Goal: Navigation & Orientation: Find specific page/section

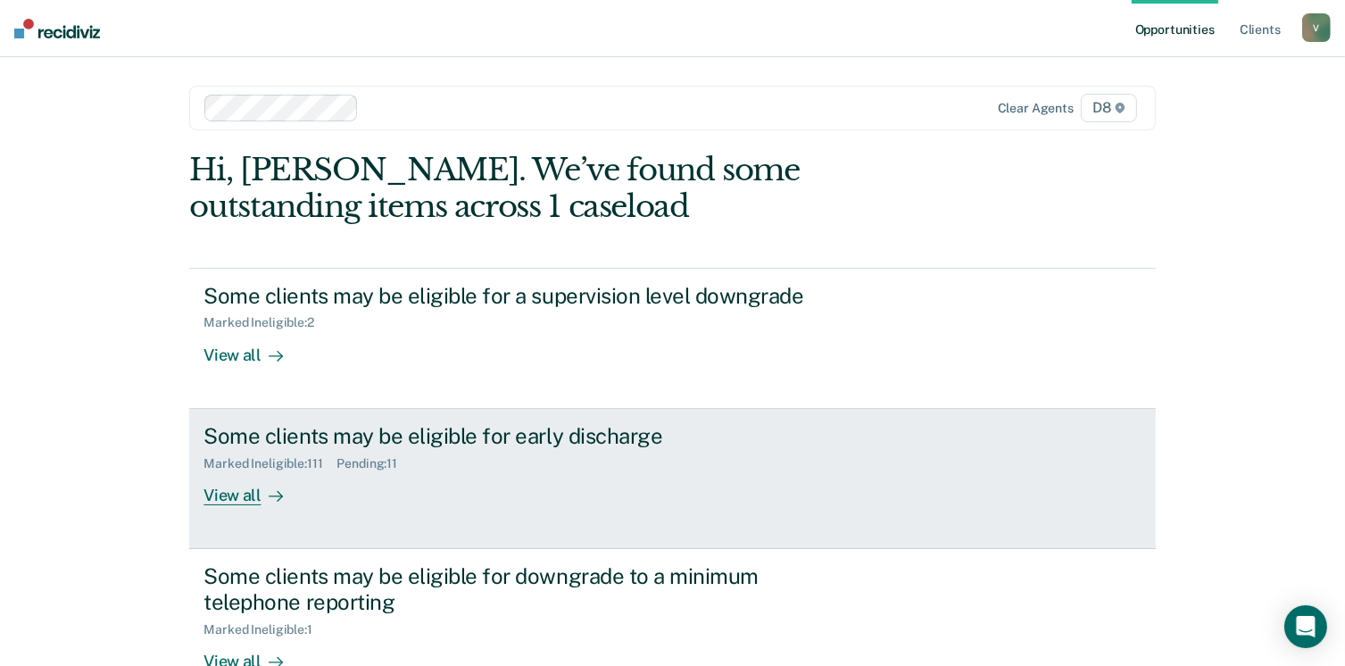
click at [218, 490] on div "View all" at bounding box center [254, 487] width 100 height 35
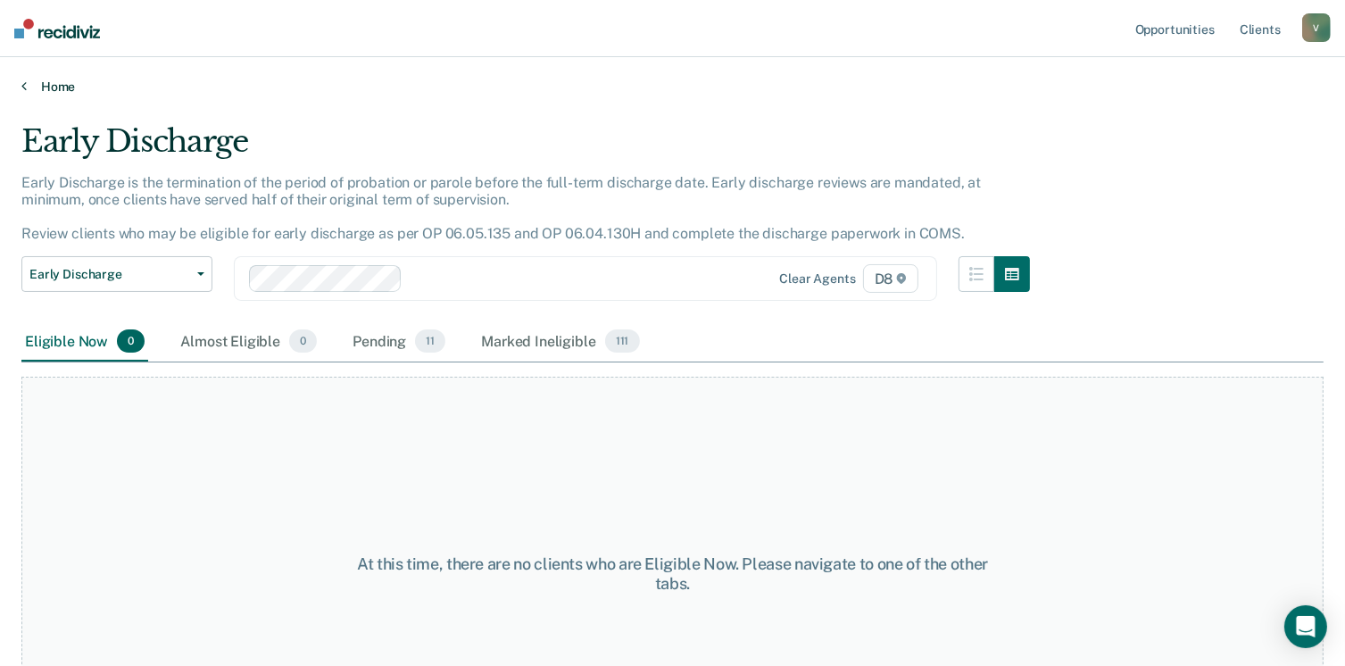
click at [39, 79] on link "Home" at bounding box center [672, 87] width 1303 height 16
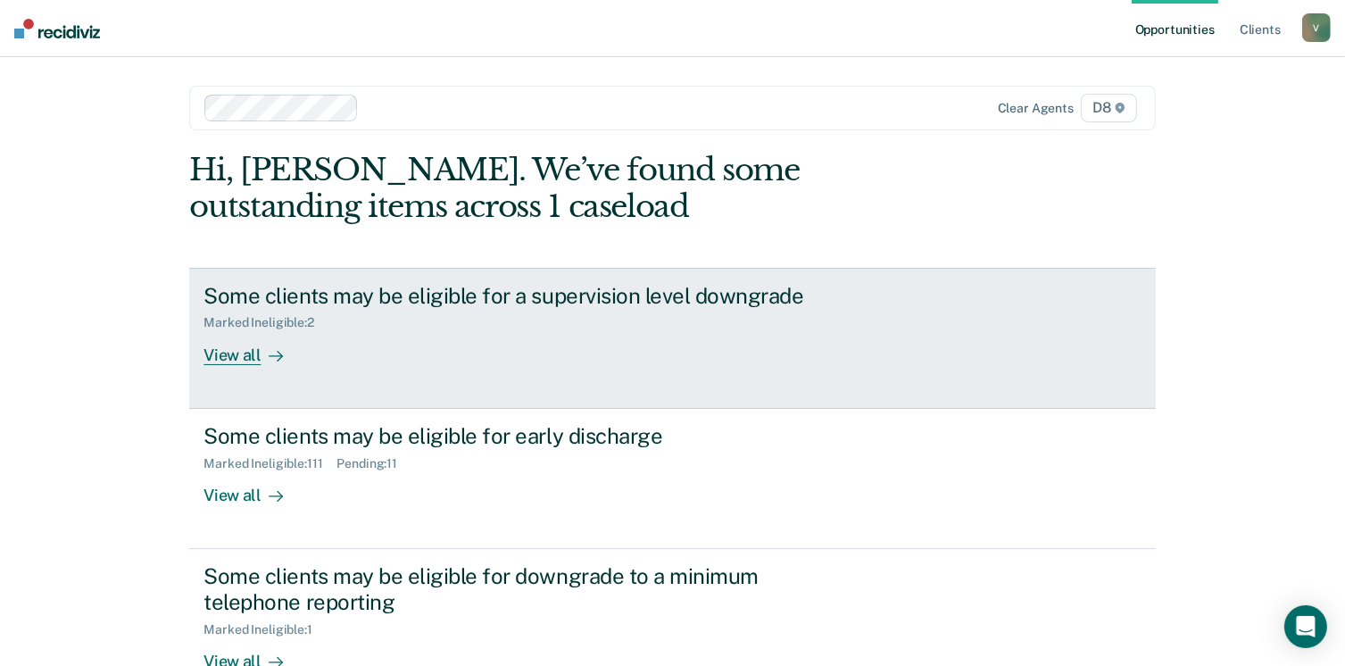
click at [232, 345] on div "View all" at bounding box center [254, 347] width 100 height 35
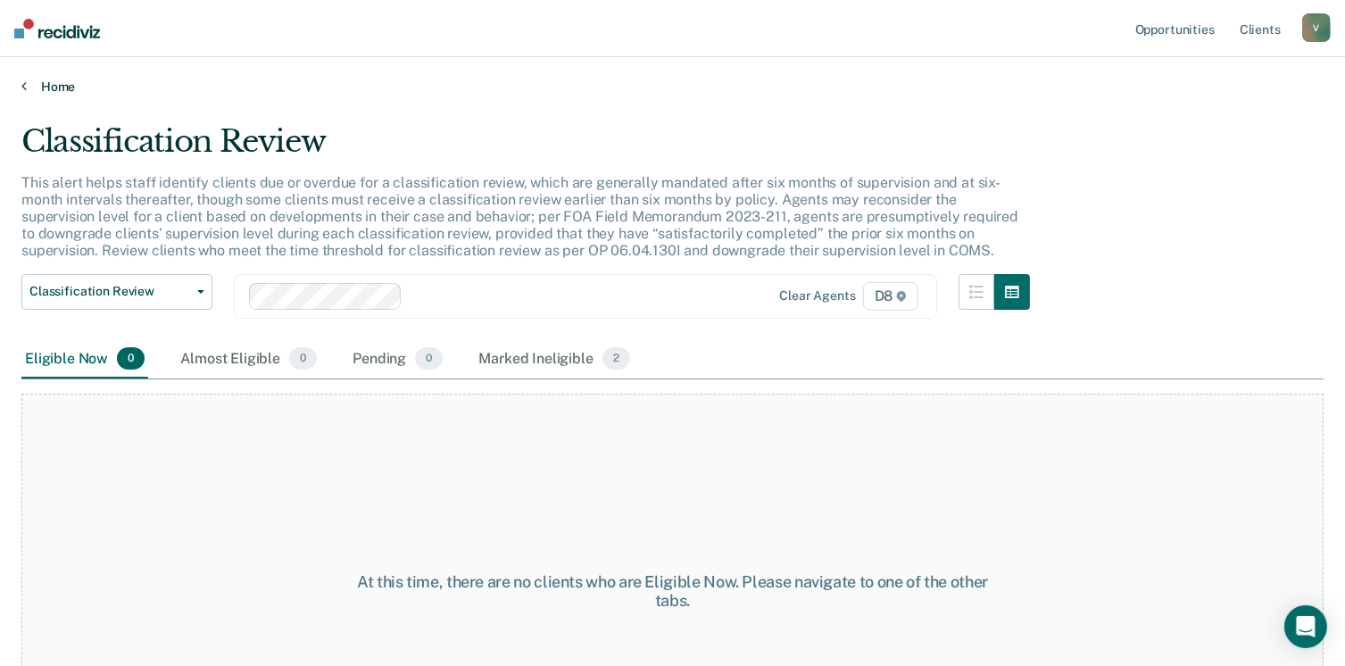
click at [61, 79] on link "Home" at bounding box center [672, 87] width 1303 height 16
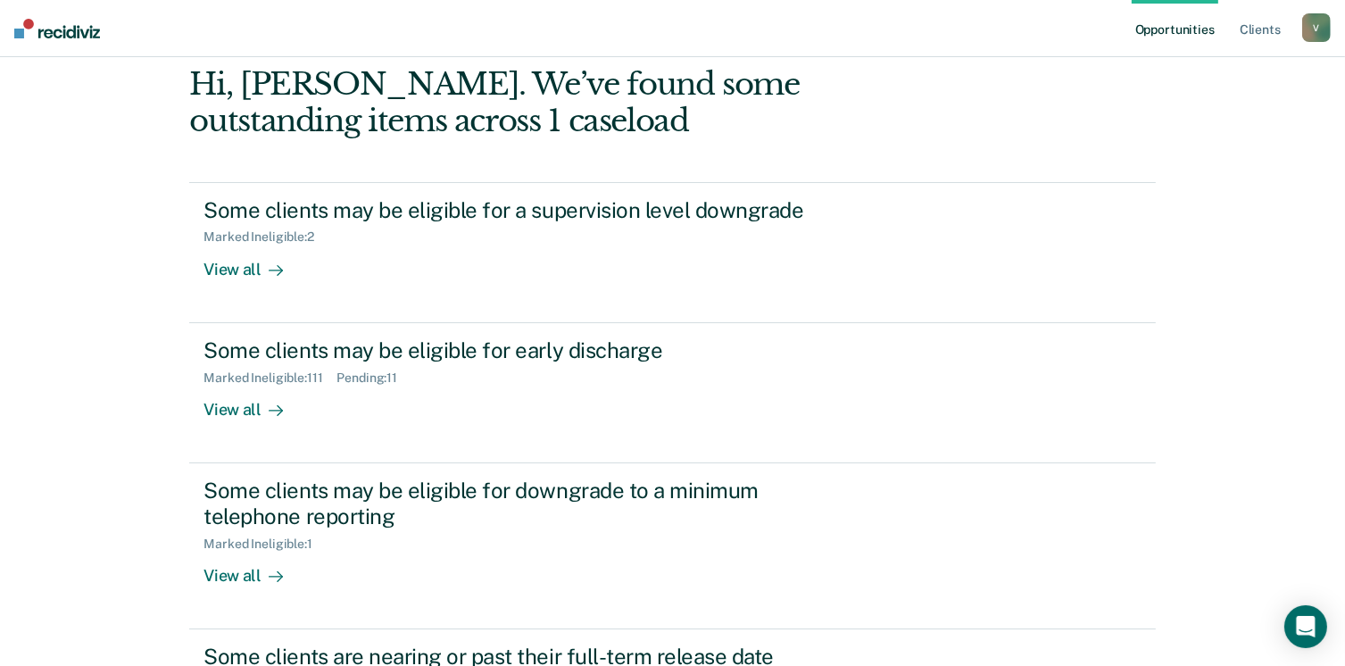
scroll to position [259, 0]
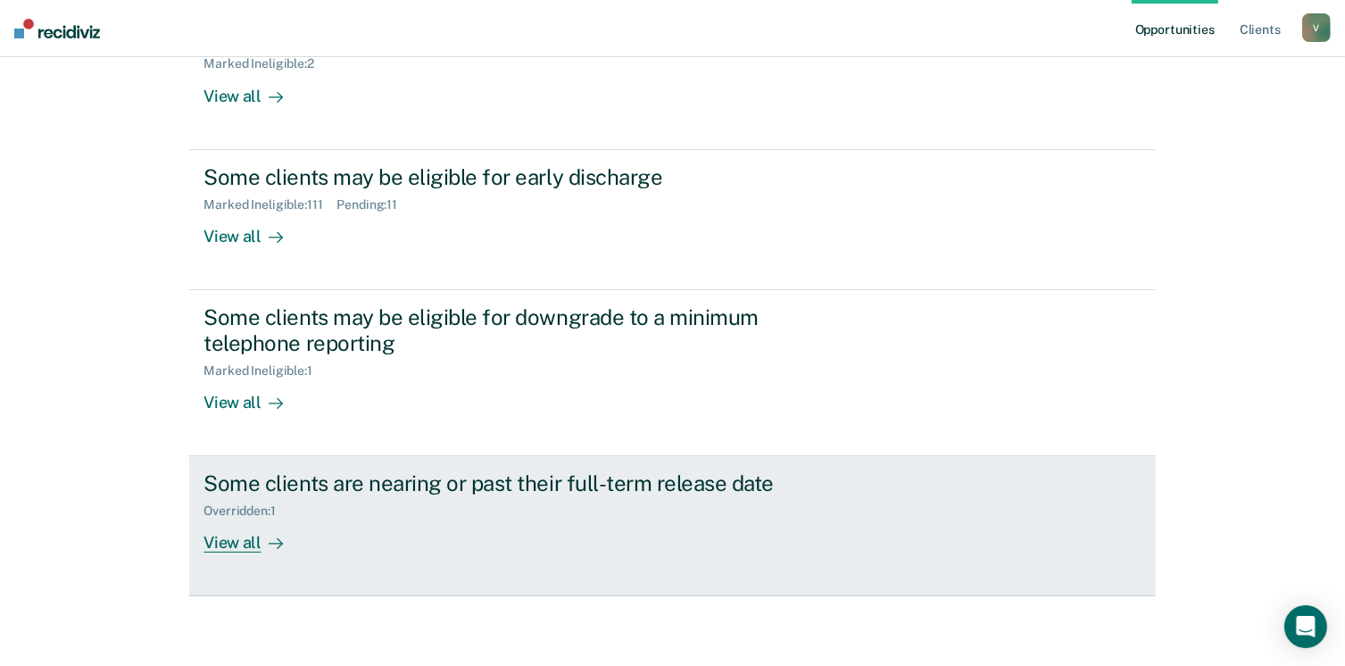
click at [233, 537] on div "View all" at bounding box center [254, 536] width 100 height 35
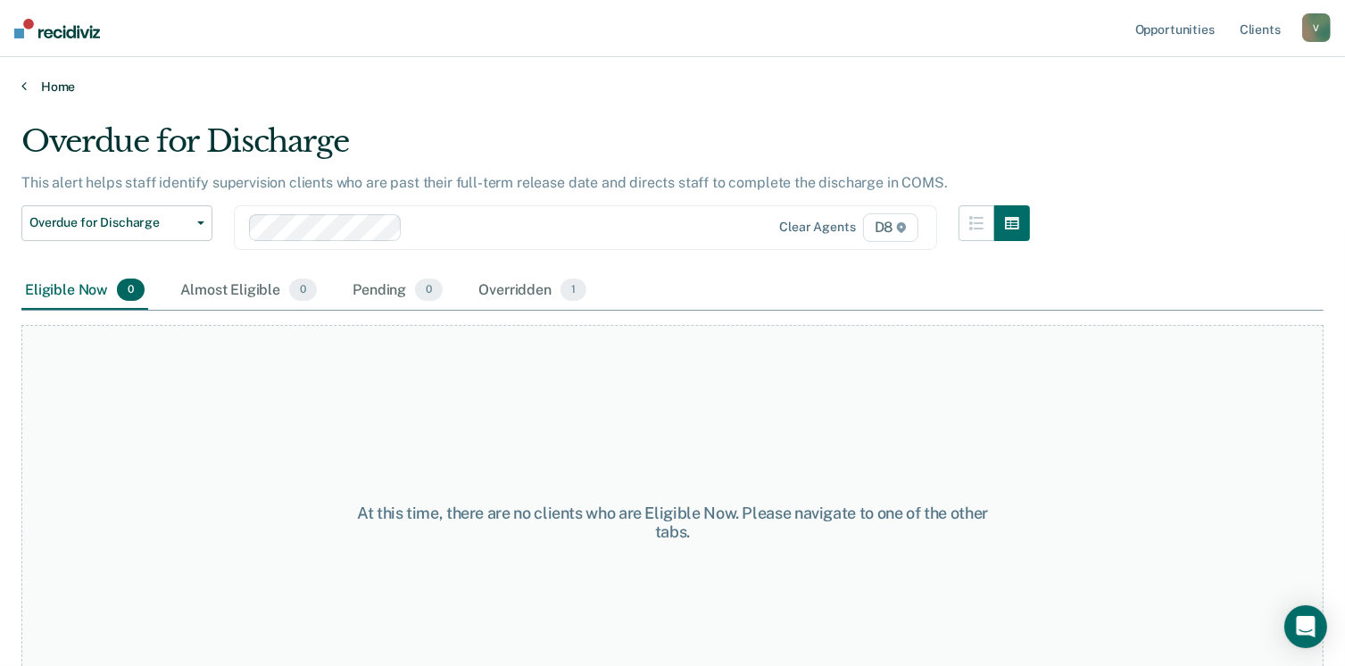
click at [55, 87] on link "Home" at bounding box center [672, 87] width 1303 height 16
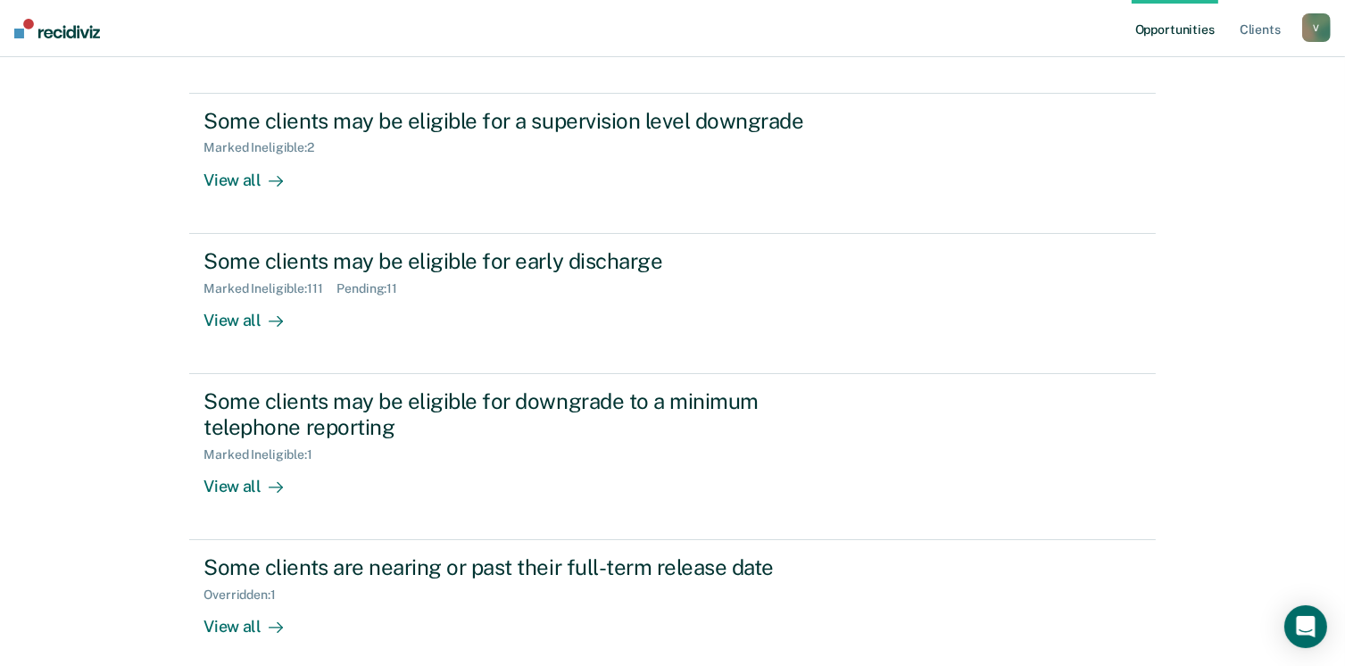
scroll to position [246, 0]
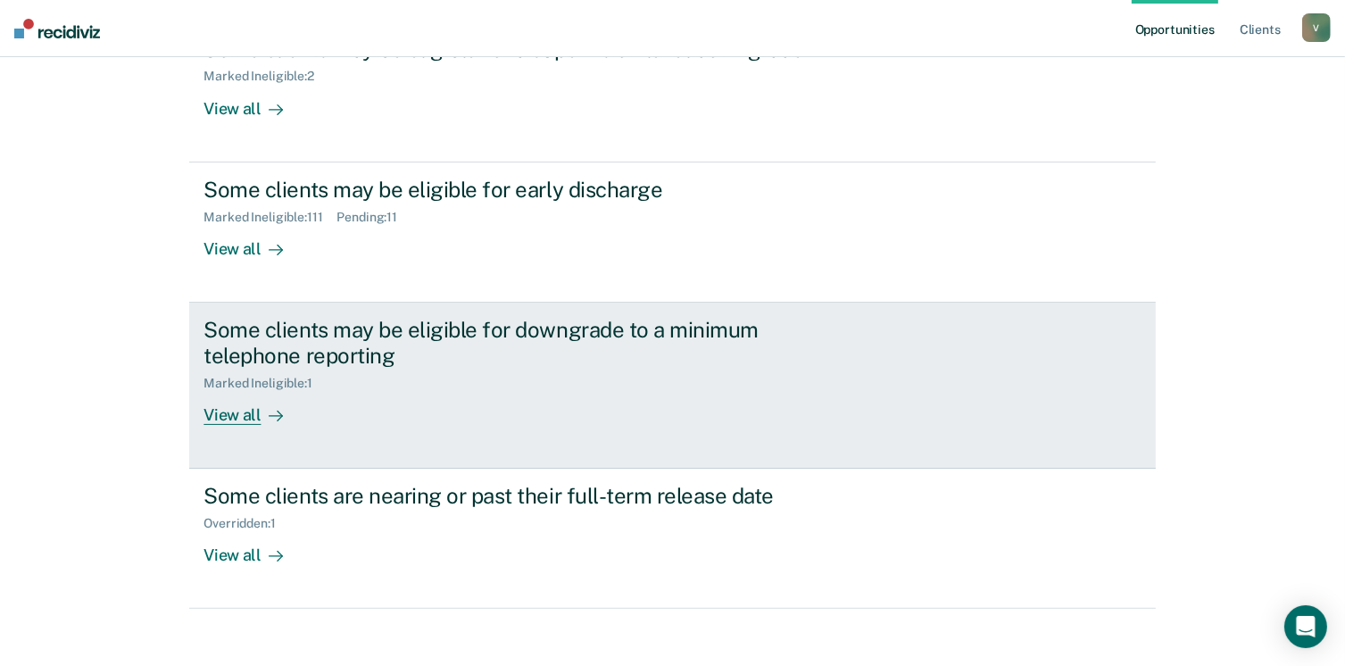
click at [239, 403] on div "View all" at bounding box center [254, 407] width 100 height 35
